Goal: Transaction & Acquisition: Subscribe to service/newsletter

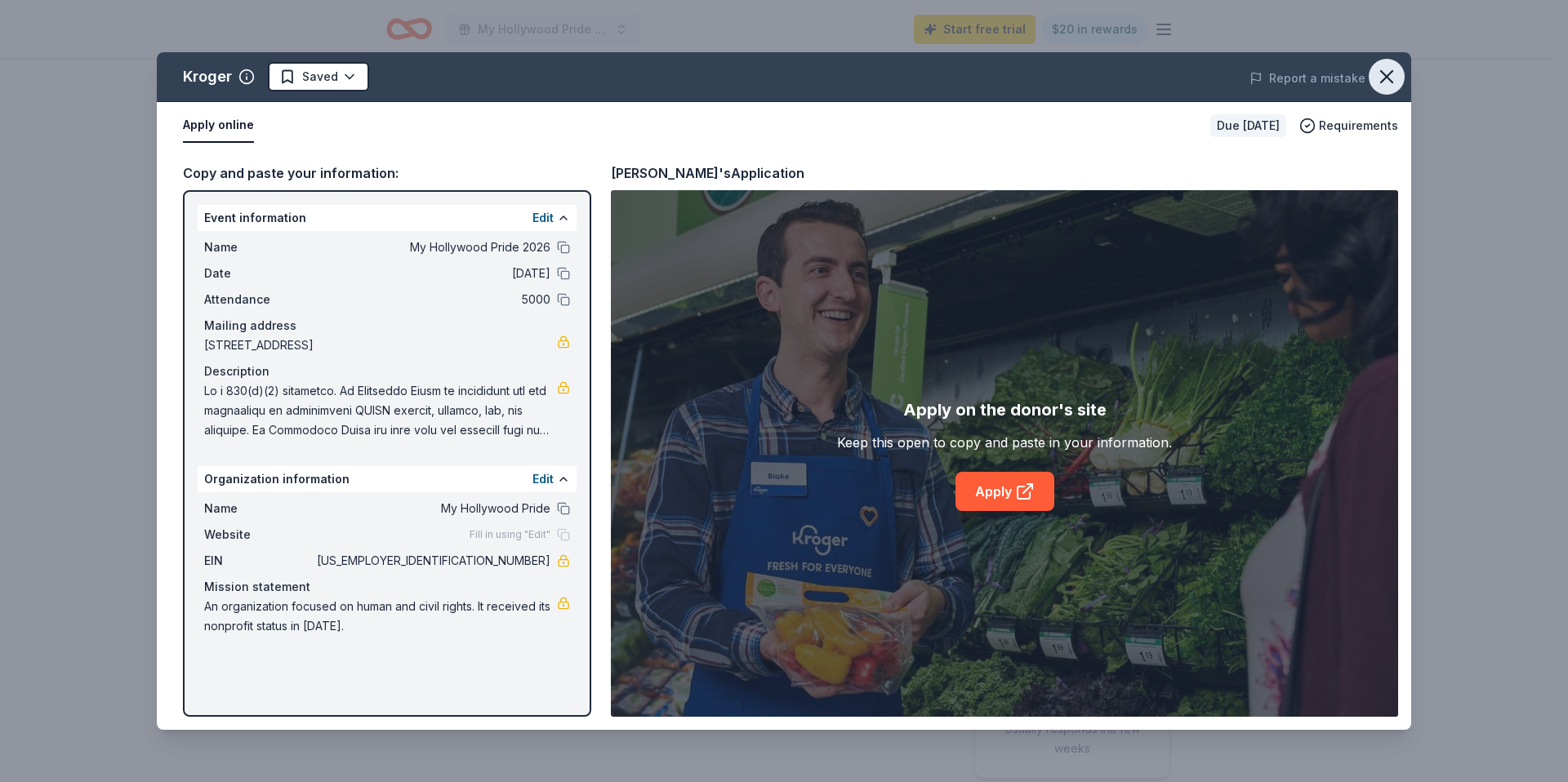
click at [1378, 76] on icon "button" at bounding box center [1387, 76] width 23 height 23
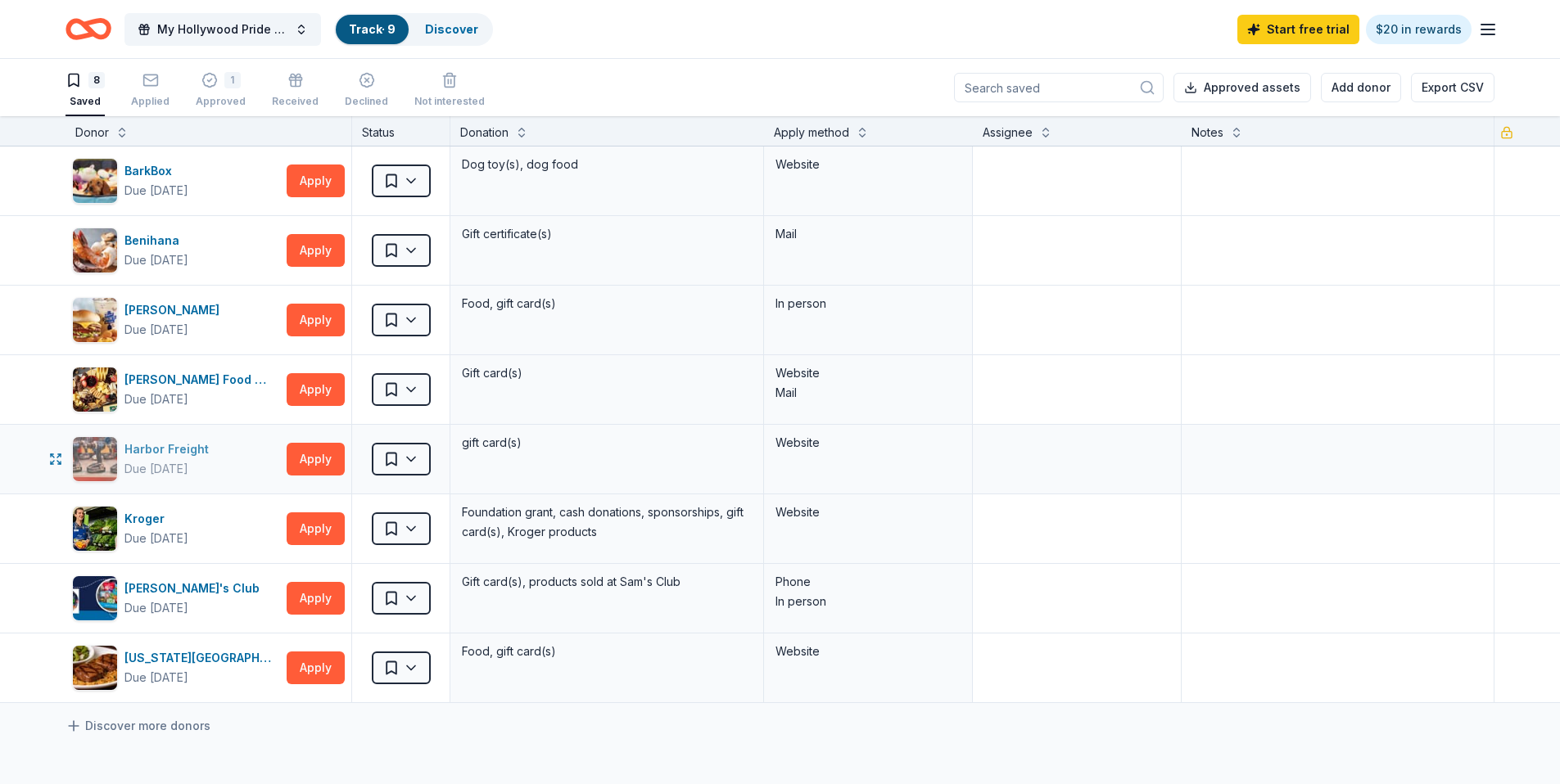
scroll to position [54, 0]
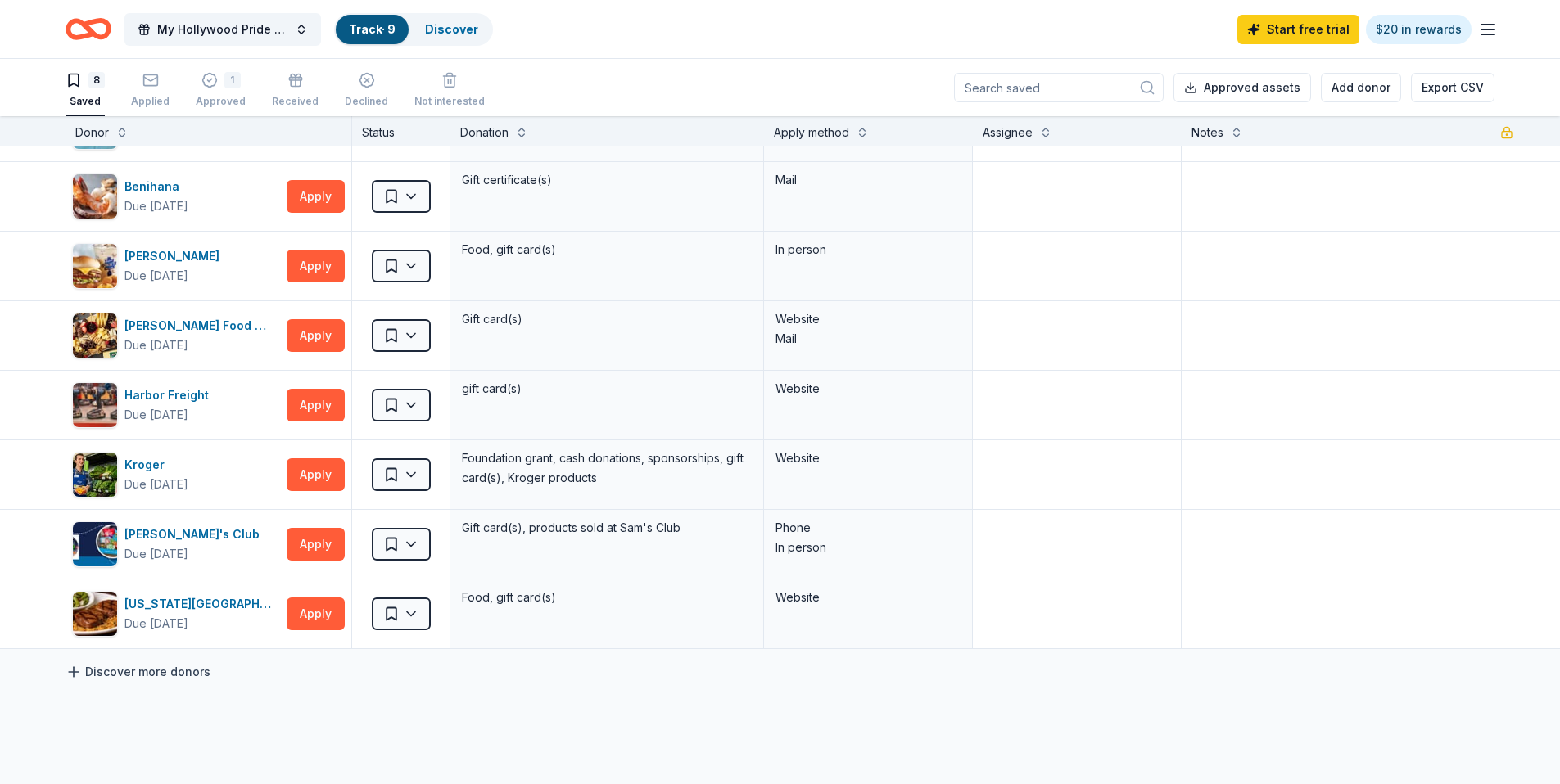
click at [164, 675] on link "Discover more donors" at bounding box center [137, 671] width 145 height 19
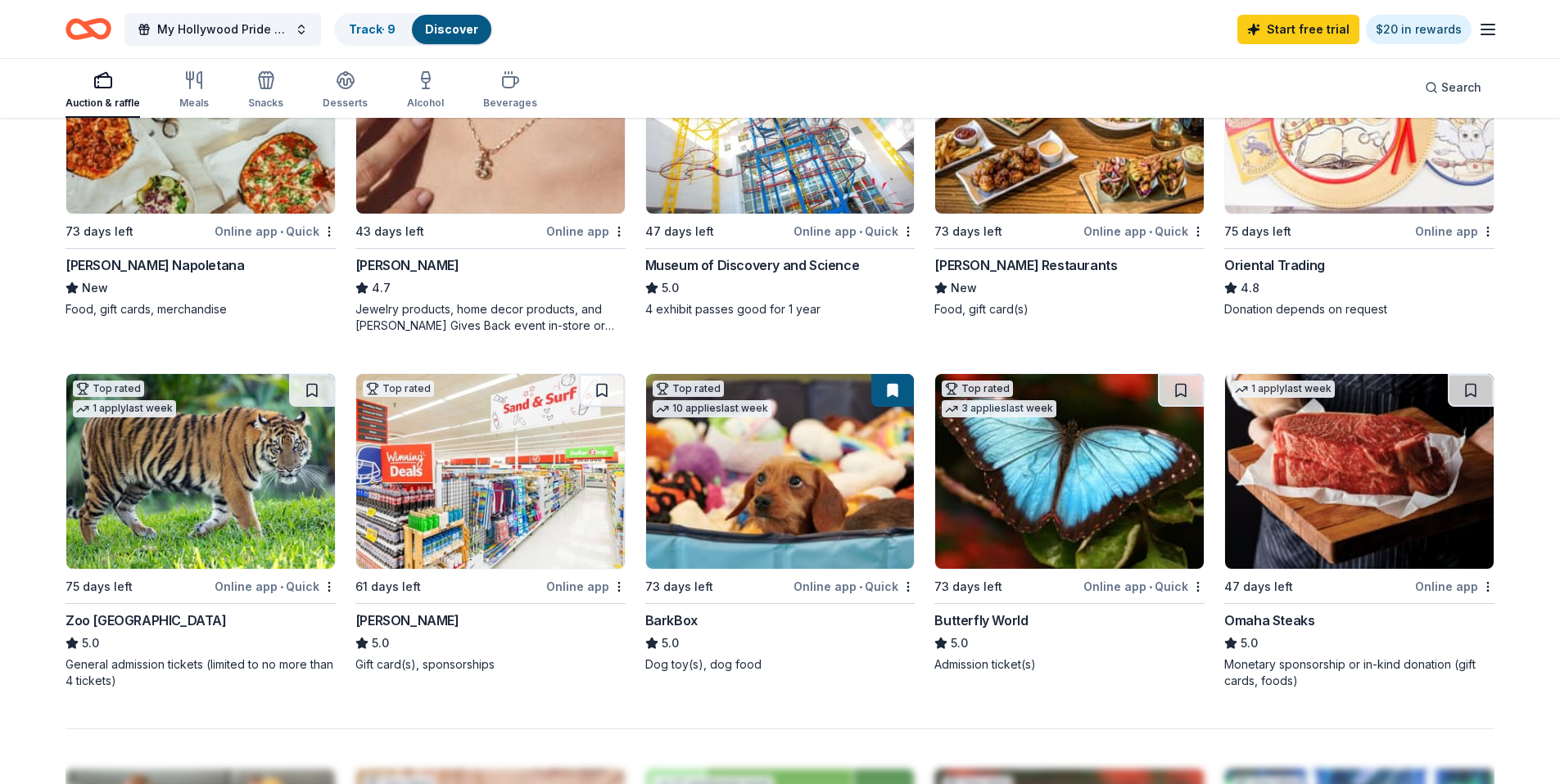
scroll to position [1039, 0]
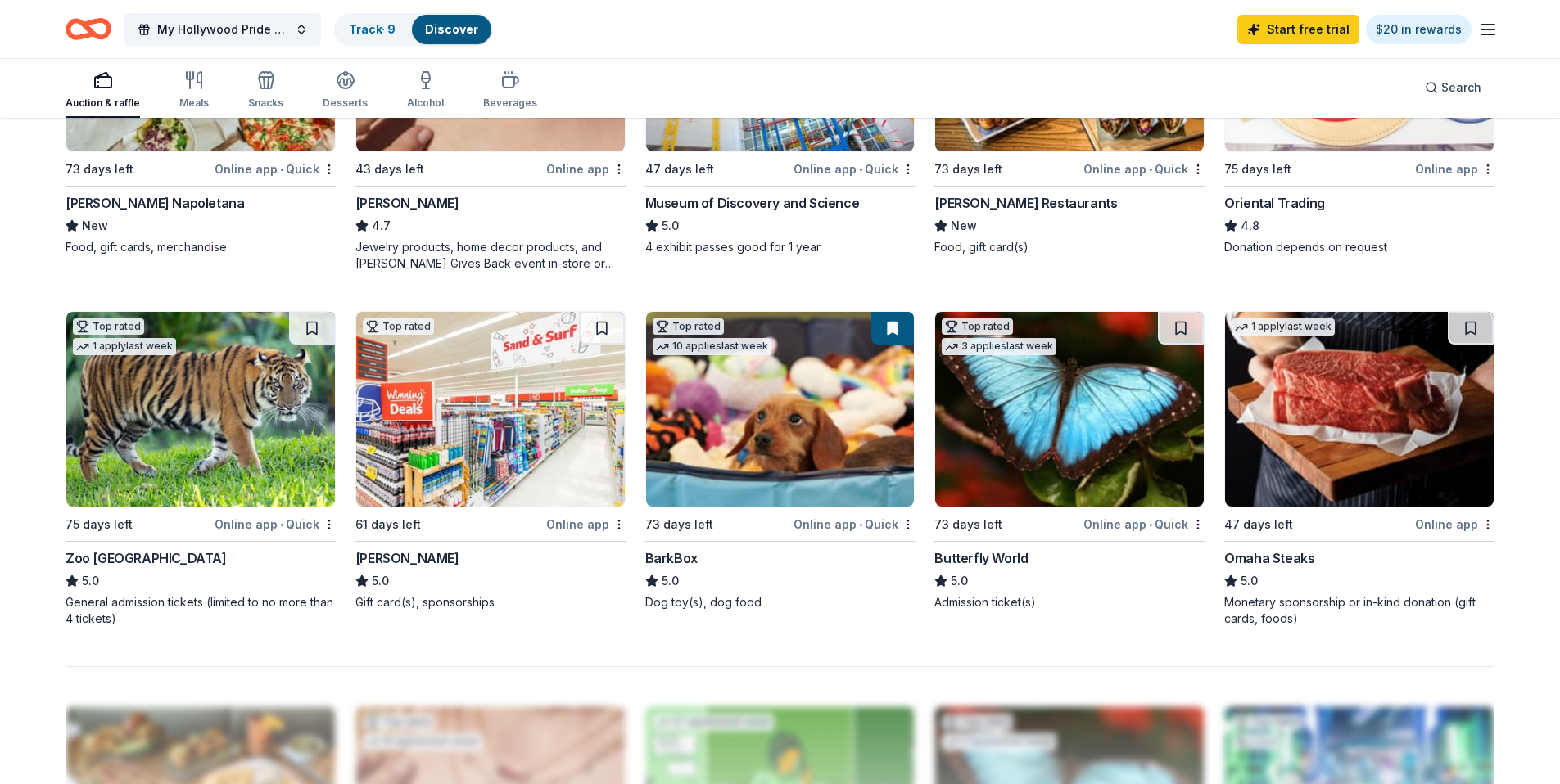
click at [580, 522] on div "Online app" at bounding box center [586, 524] width 79 height 20
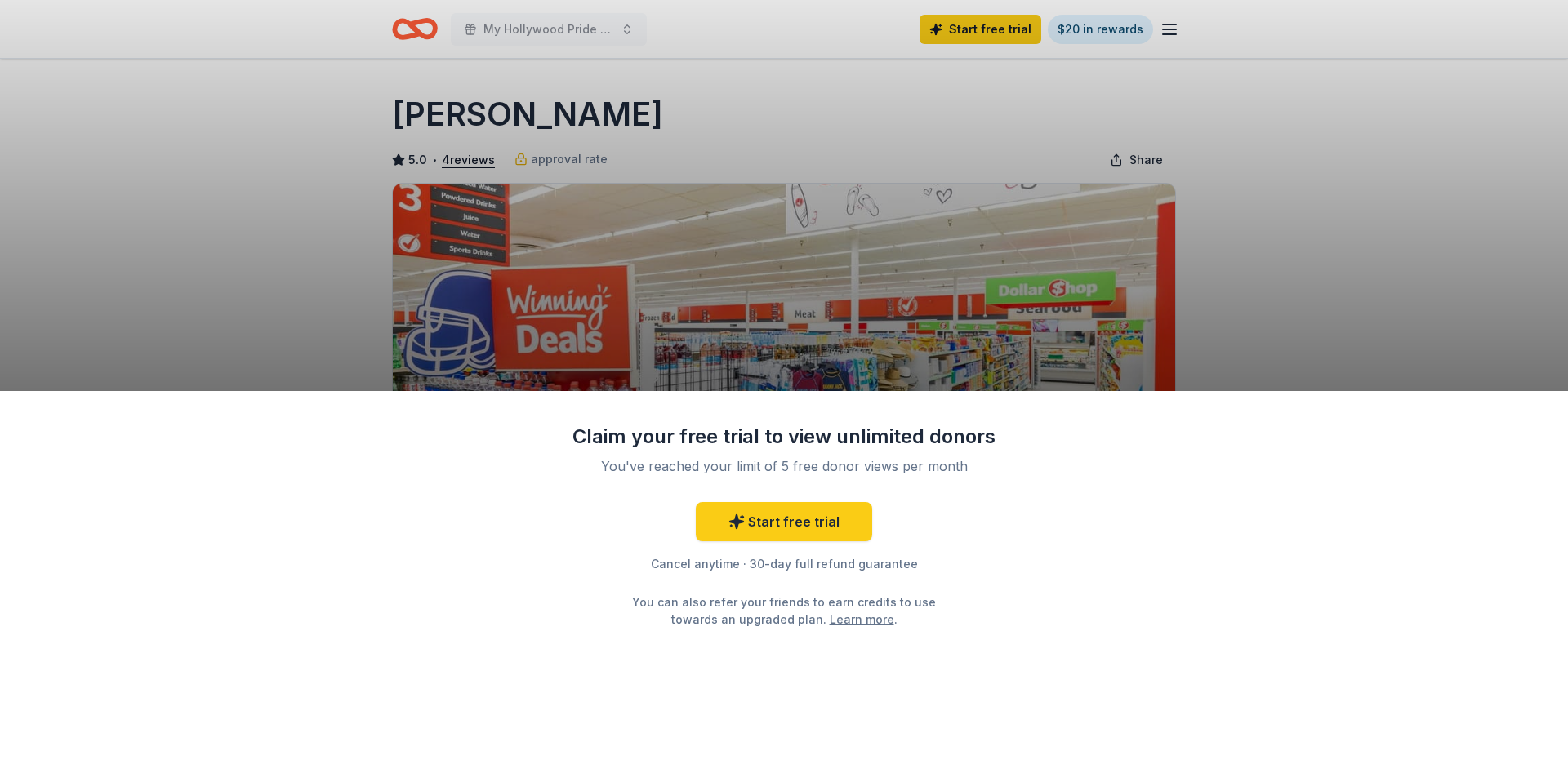
click at [1320, 225] on div "Claim your free trial to view unlimited donors You've reached your limit of 5 f…" at bounding box center [784, 391] width 1568 height 782
click at [777, 517] on link "Start free trial" at bounding box center [784, 522] width 177 height 40
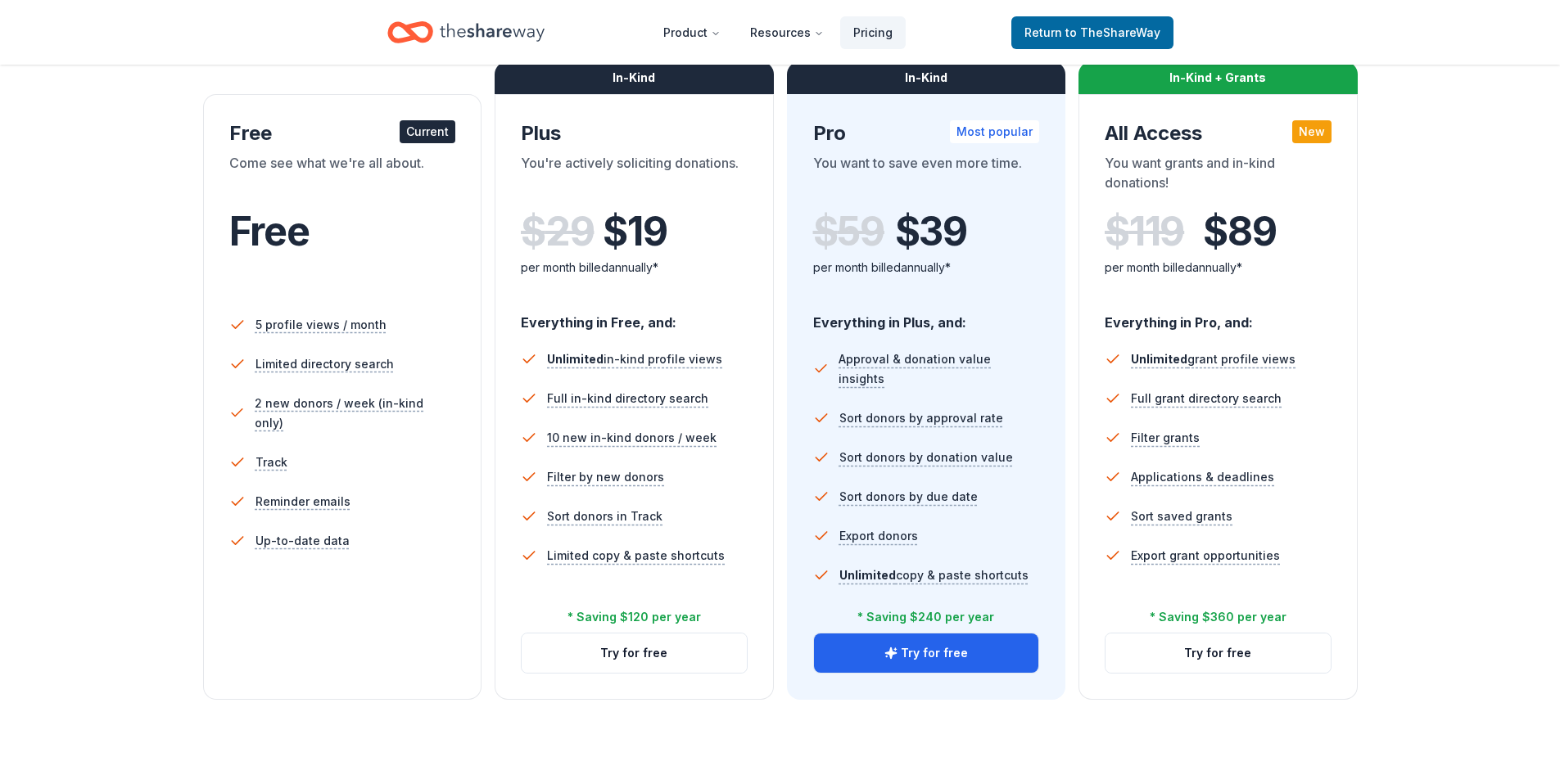
scroll to position [310, 0]
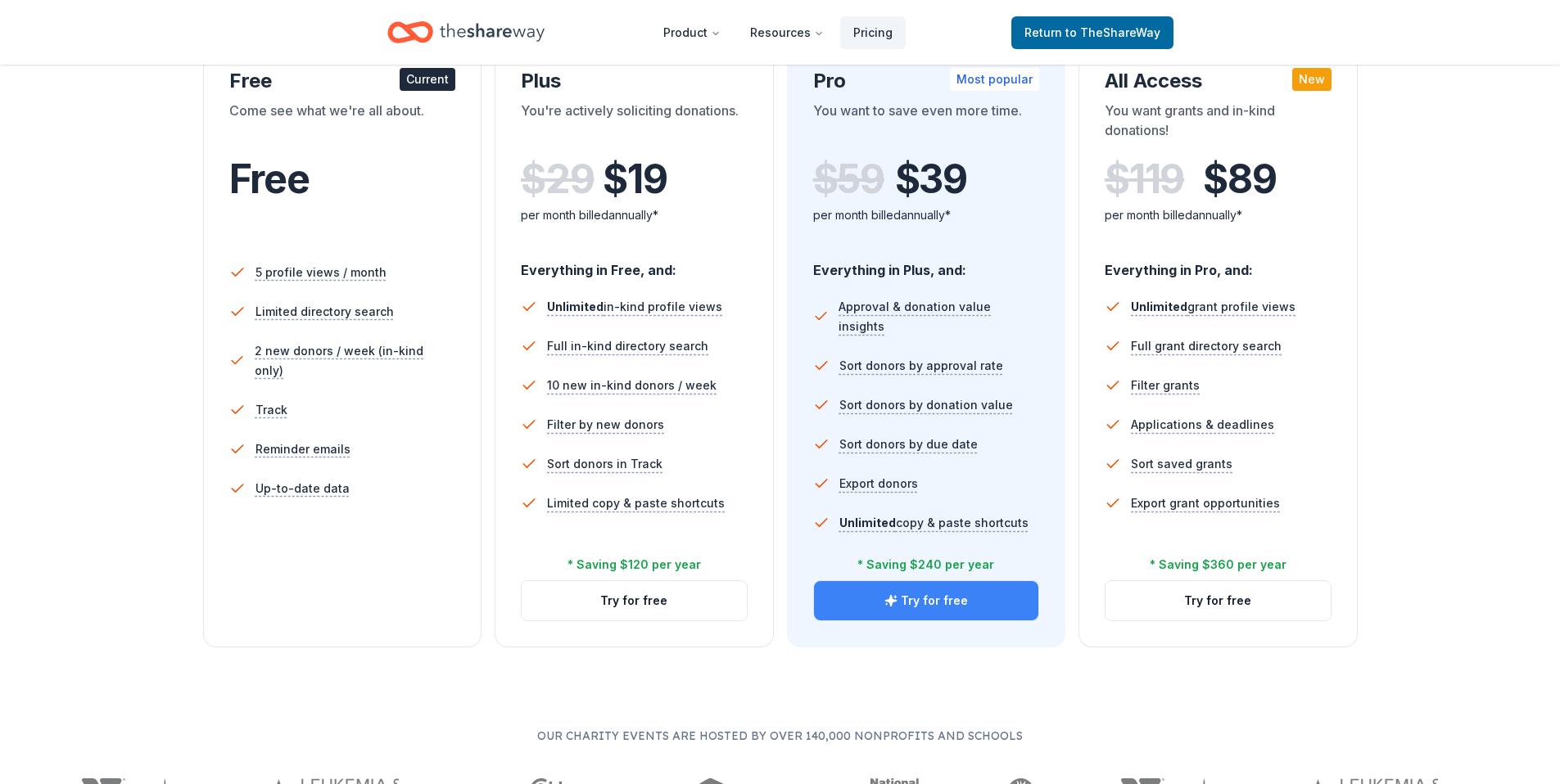
click at [994, 601] on button "Try for free" at bounding box center [926, 600] width 225 height 40
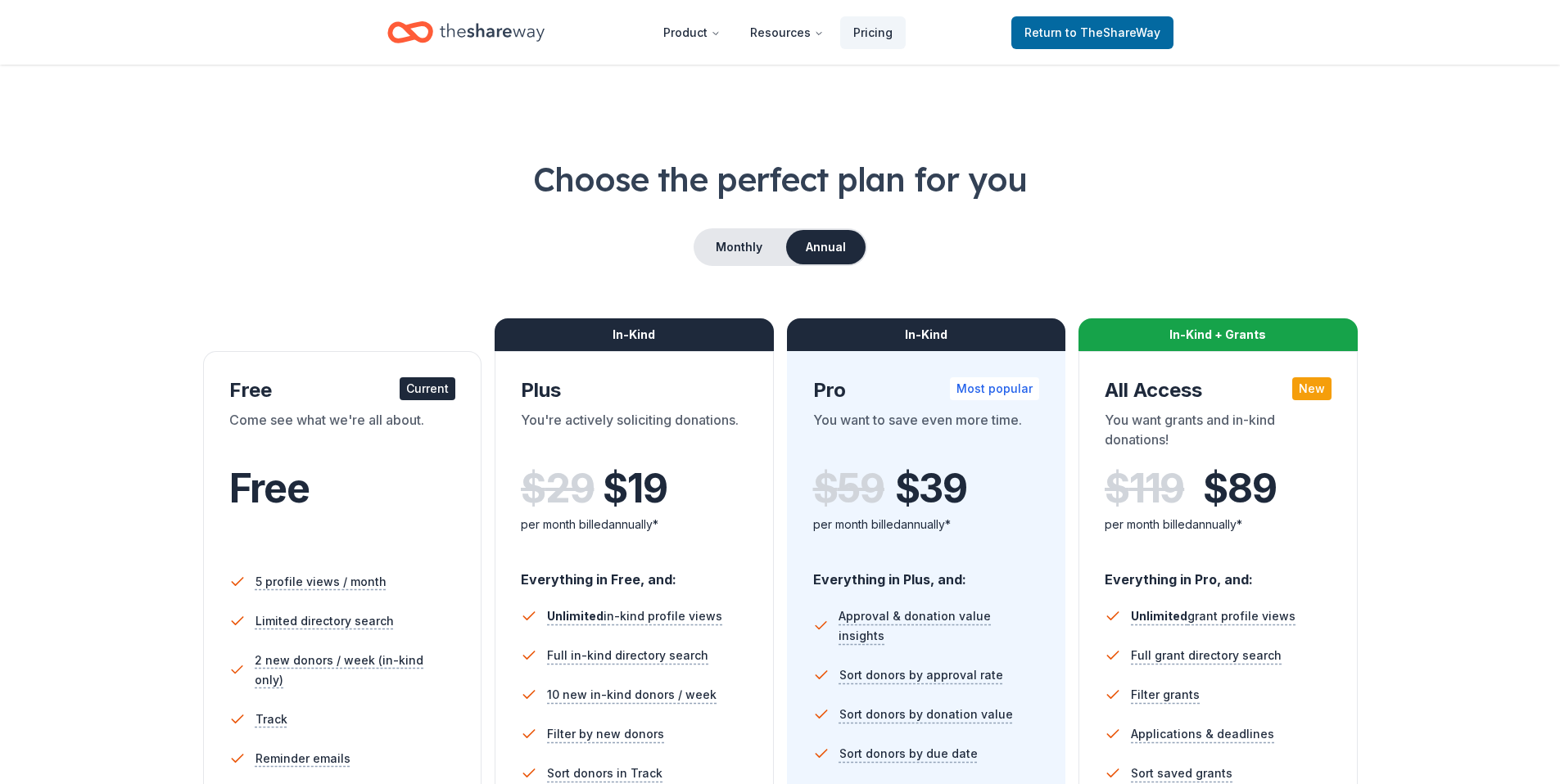
scroll to position [310, 0]
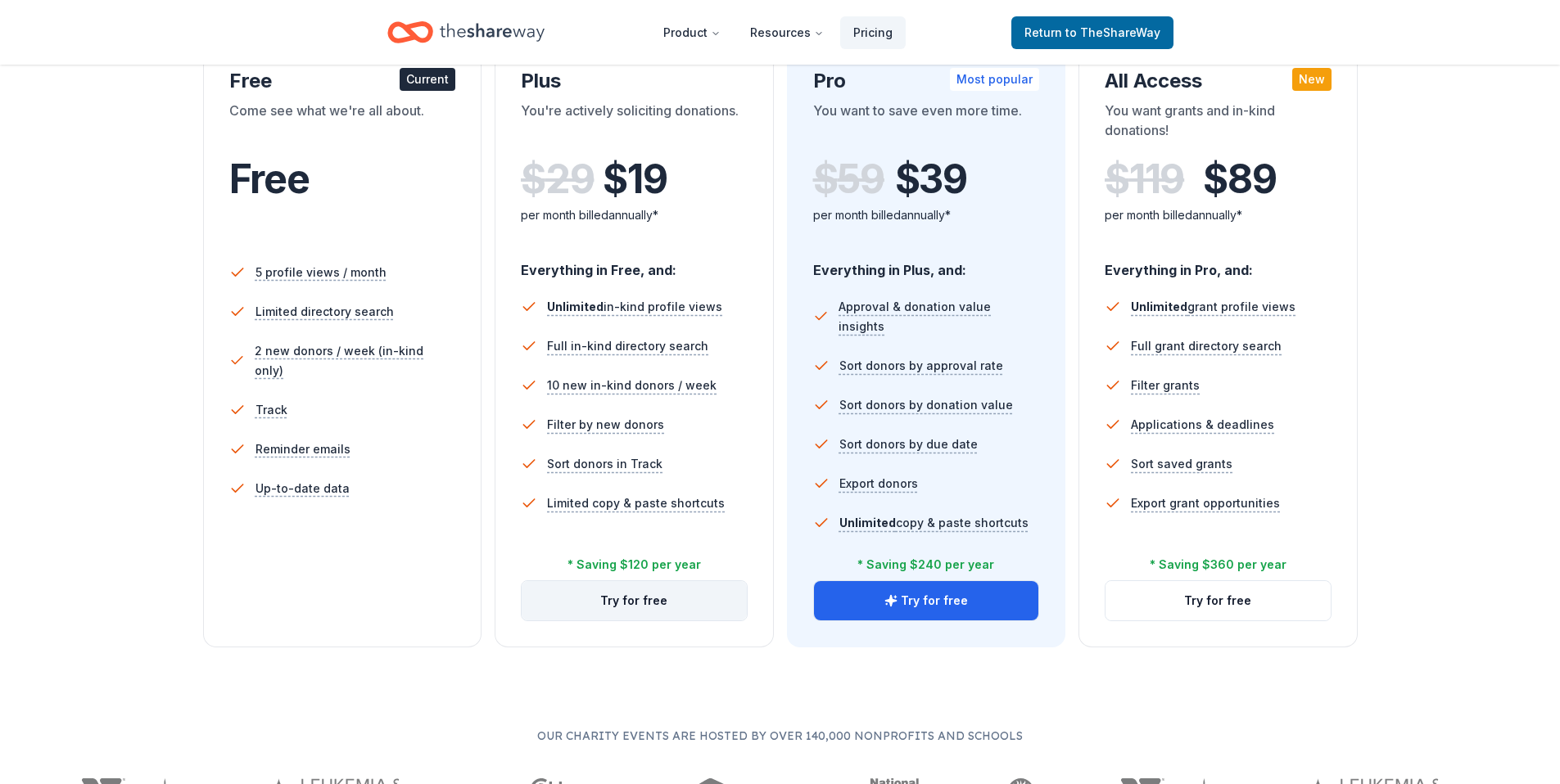
click at [639, 602] on button "Try for free" at bounding box center [634, 600] width 225 height 40
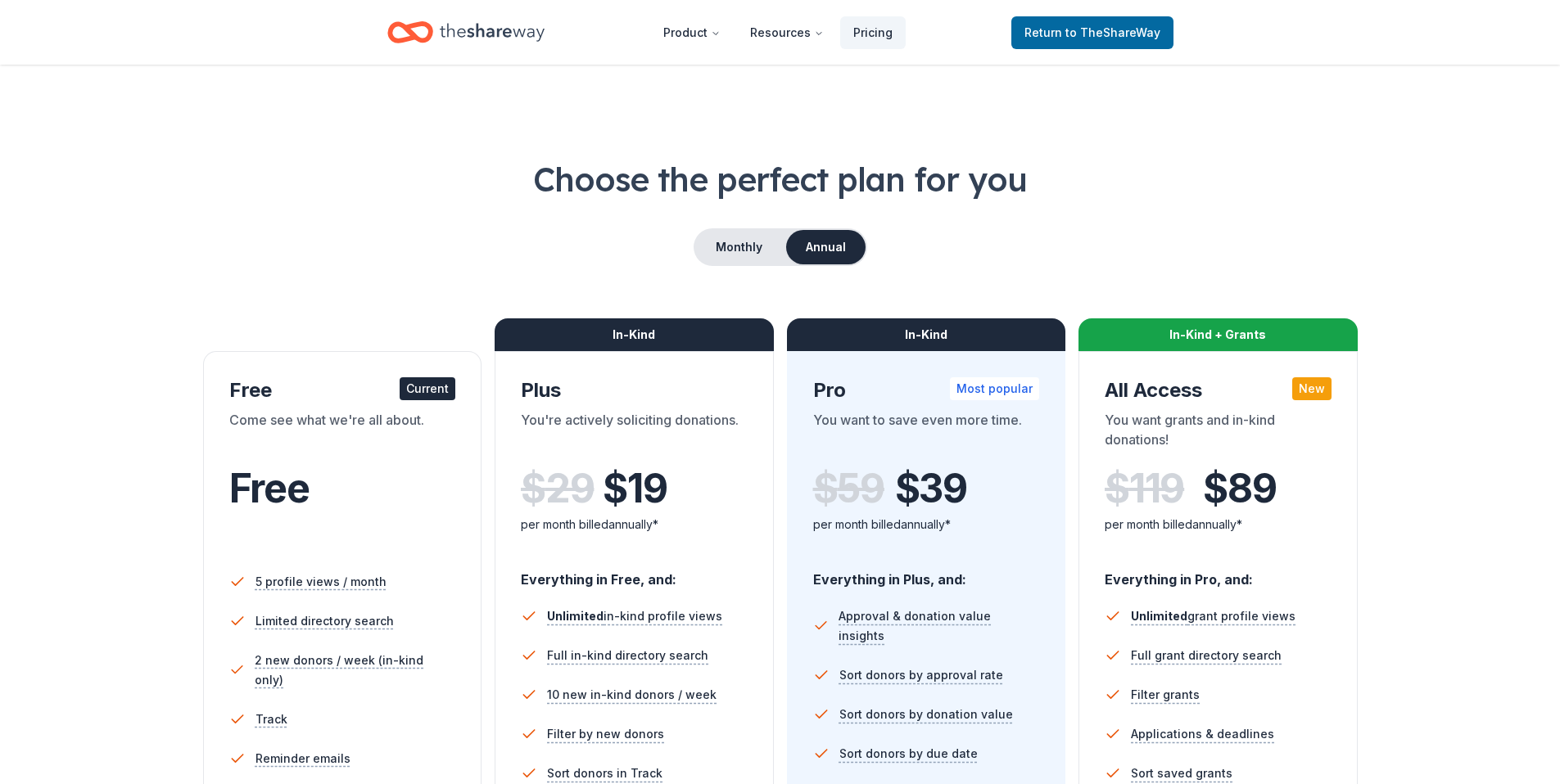
scroll to position [310, 0]
